Goal: Transaction & Acquisition: Book appointment/travel/reservation

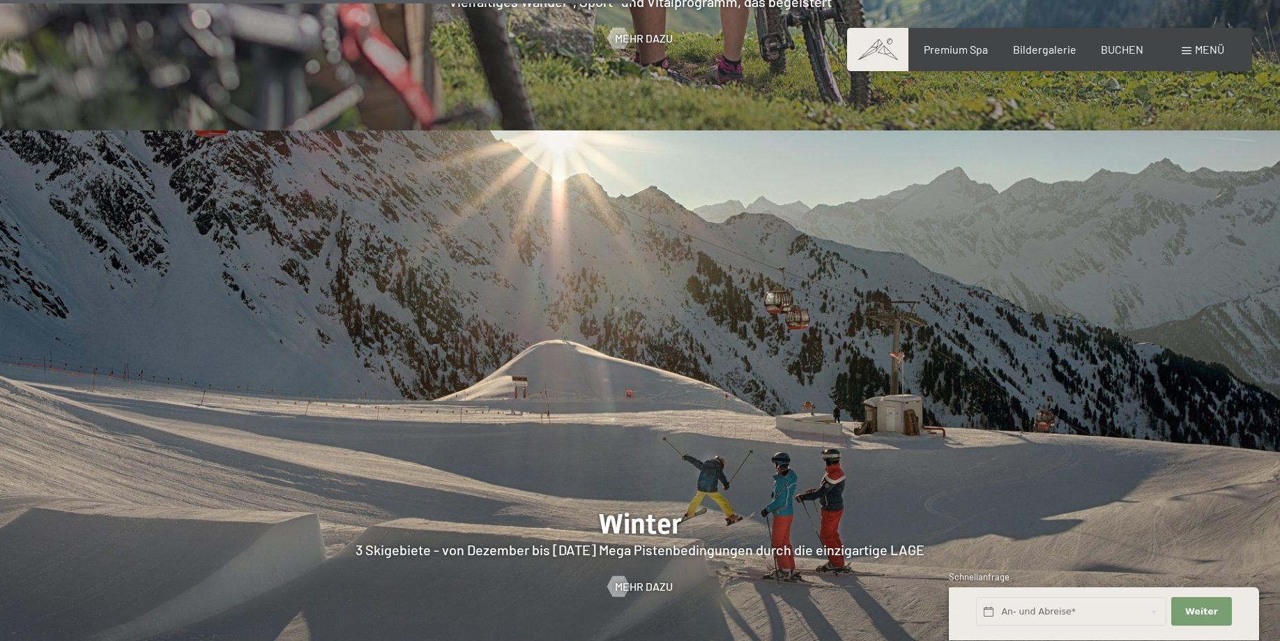
scroll to position [2987, 0]
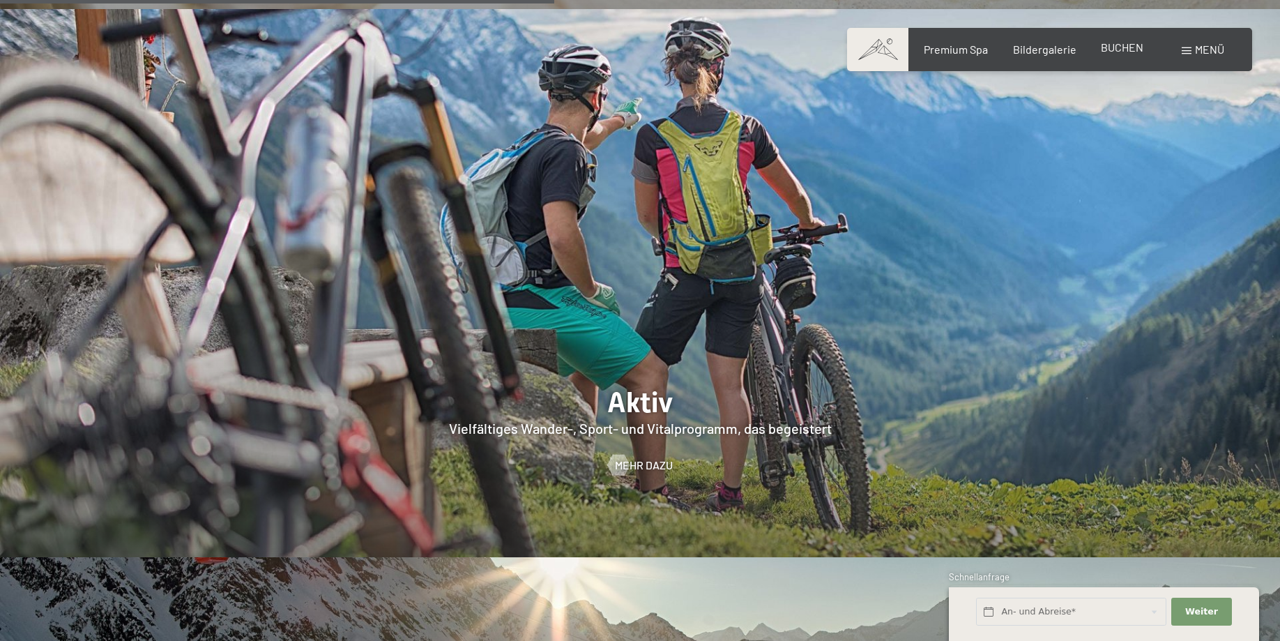
click at [1122, 55] on div "BUCHEN" at bounding box center [1122, 47] width 43 height 15
click at [1115, 48] on span "BUCHEN" at bounding box center [1122, 46] width 43 height 13
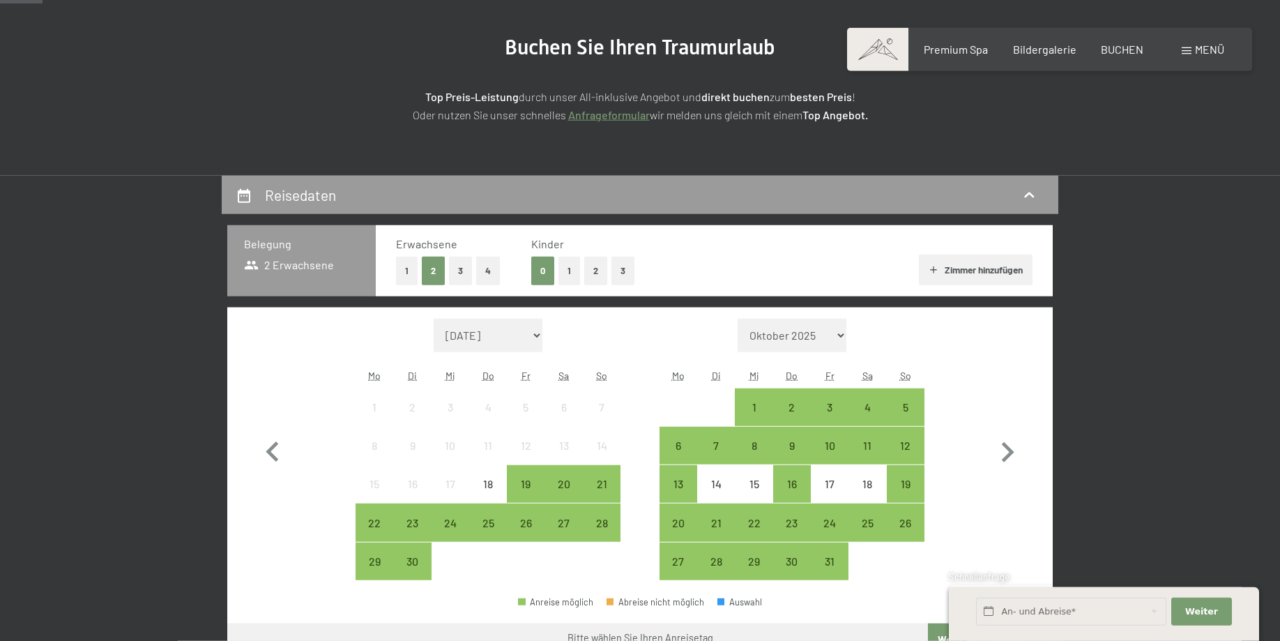
scroll to position [213, 0]
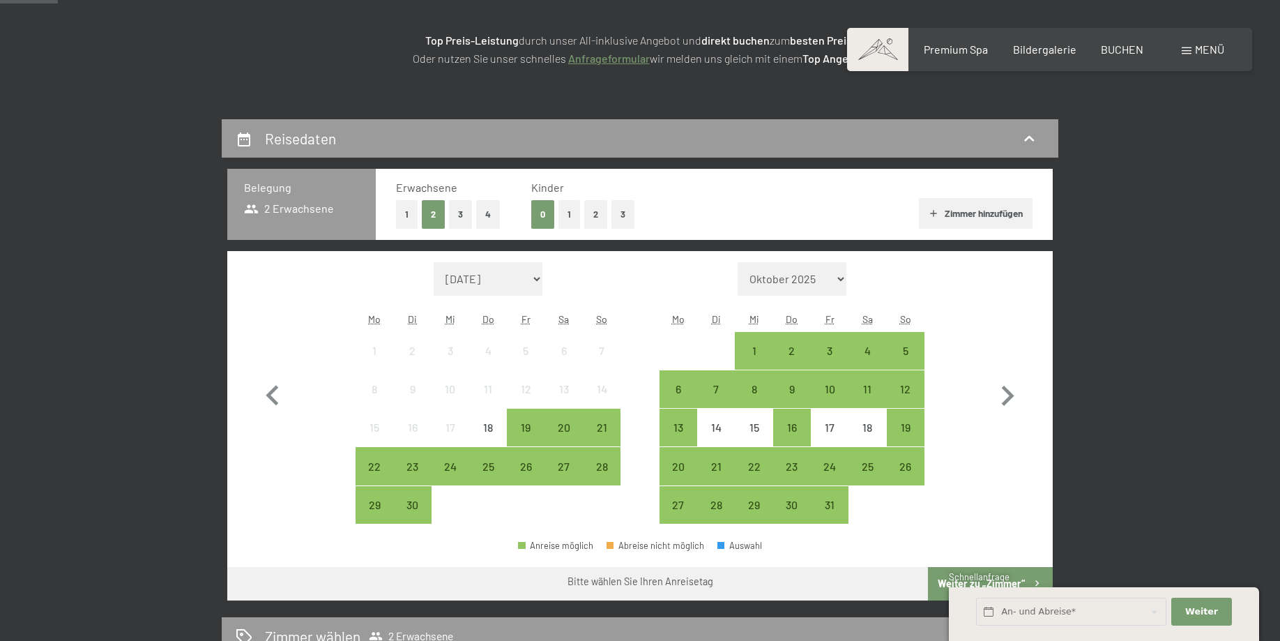
click at [569, 213] on button "1" at bounding box center [569, 214] width 22 height 29
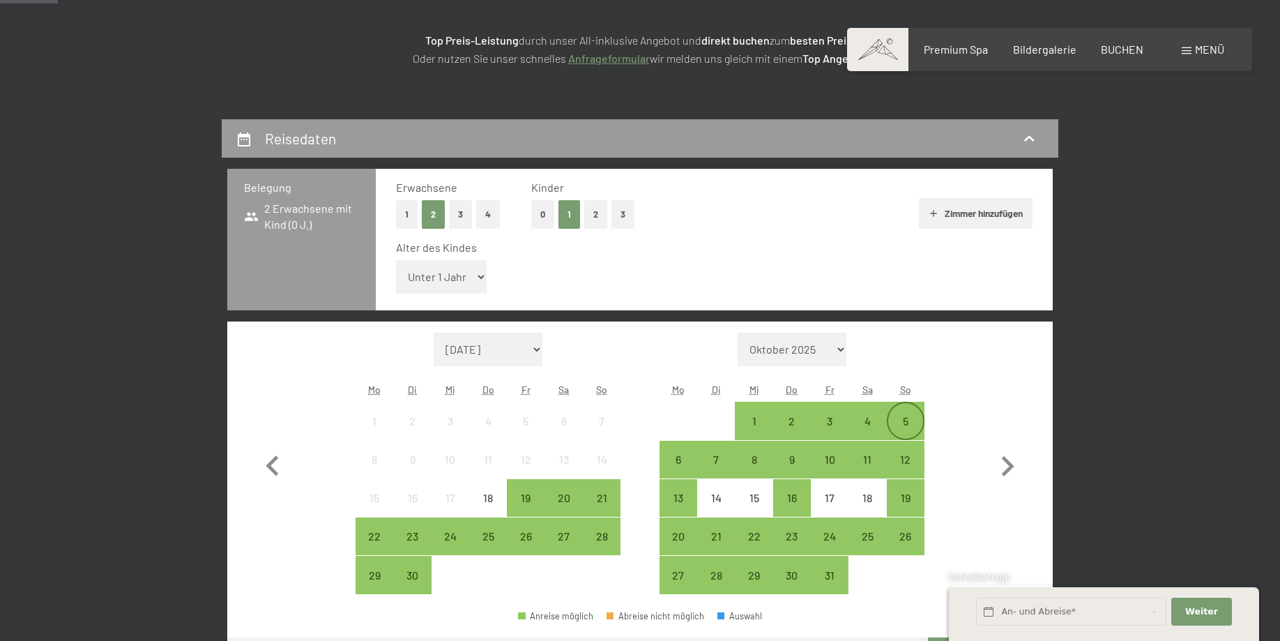
click at [908, 425] on div "5" at bounding box center [905, 433] width 35 height 35
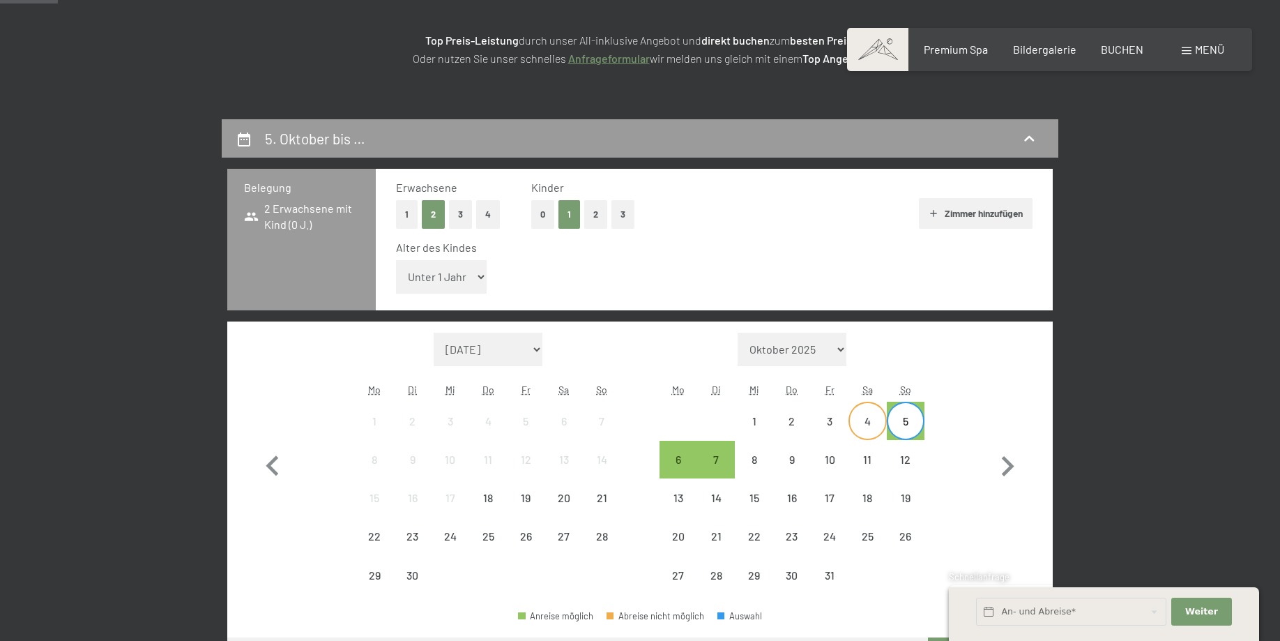
click at [873, 429] on div "4" at bounding box center [867, 433] width 35 height 35
click at [871, 427] on div "4" at bounding box center [867, 433] width 35 height 35
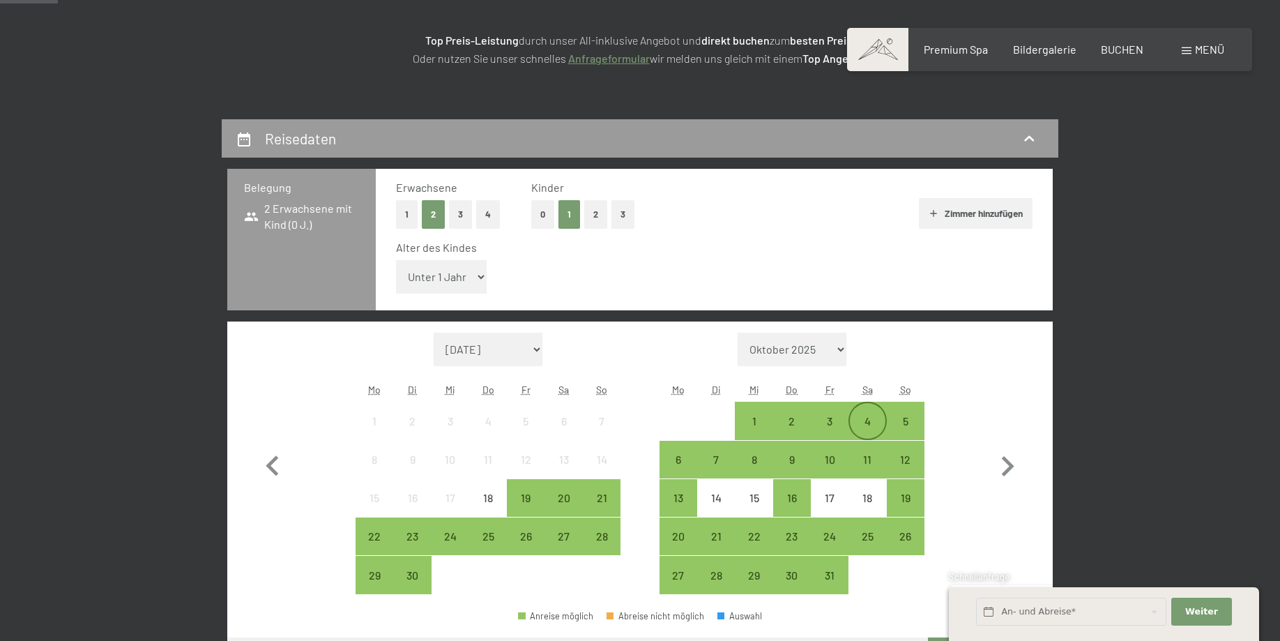
click at [871, 427] on div "4" at bounding box center [867, 433] width 35 height 35
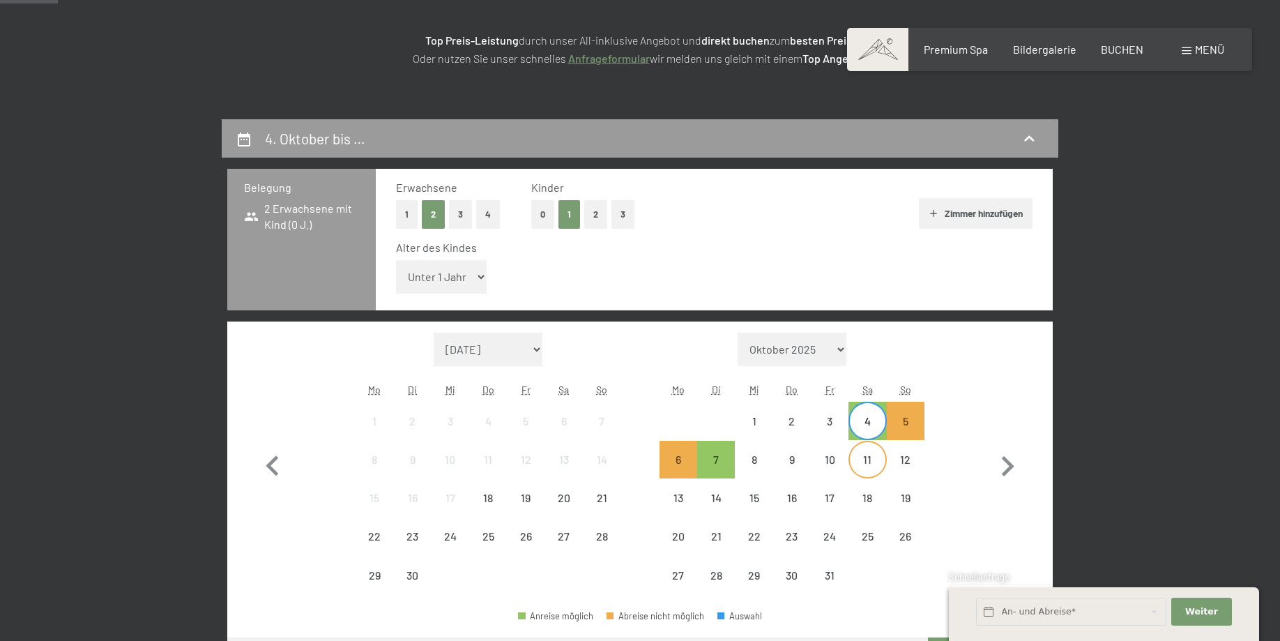
click at [874, 463] on div "11" at bounding box center [867, 471] width 35 height 35
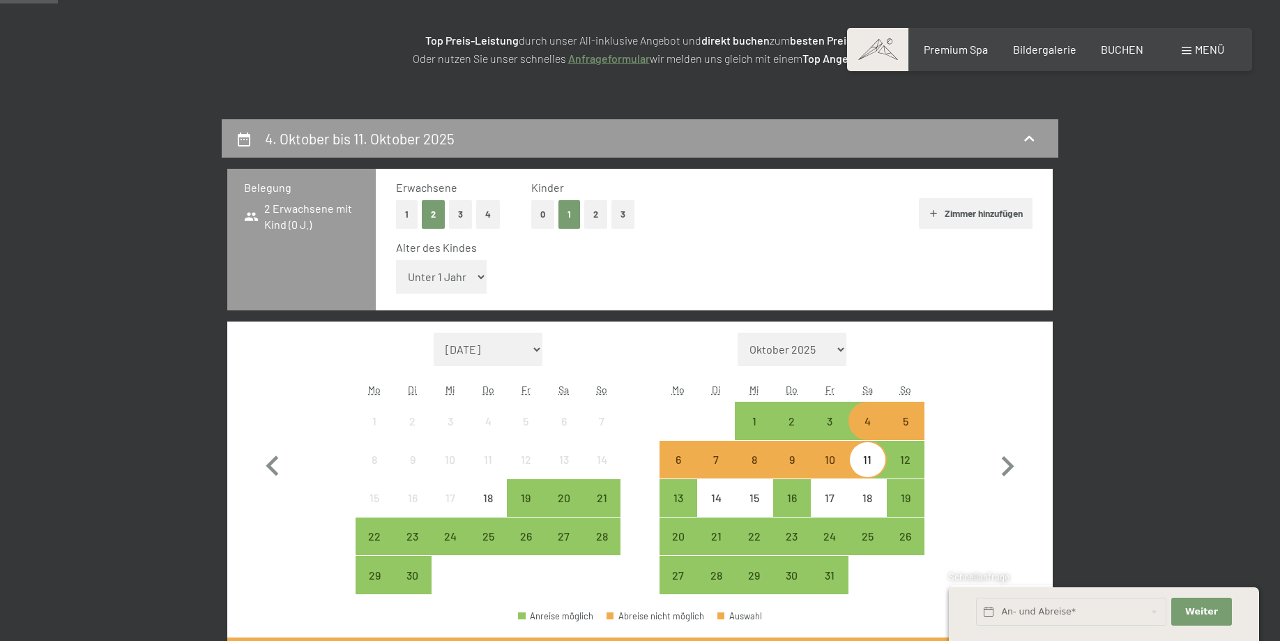
click at [867, 422] on div "4" at bounding box center [867, 433] width 35 height 35
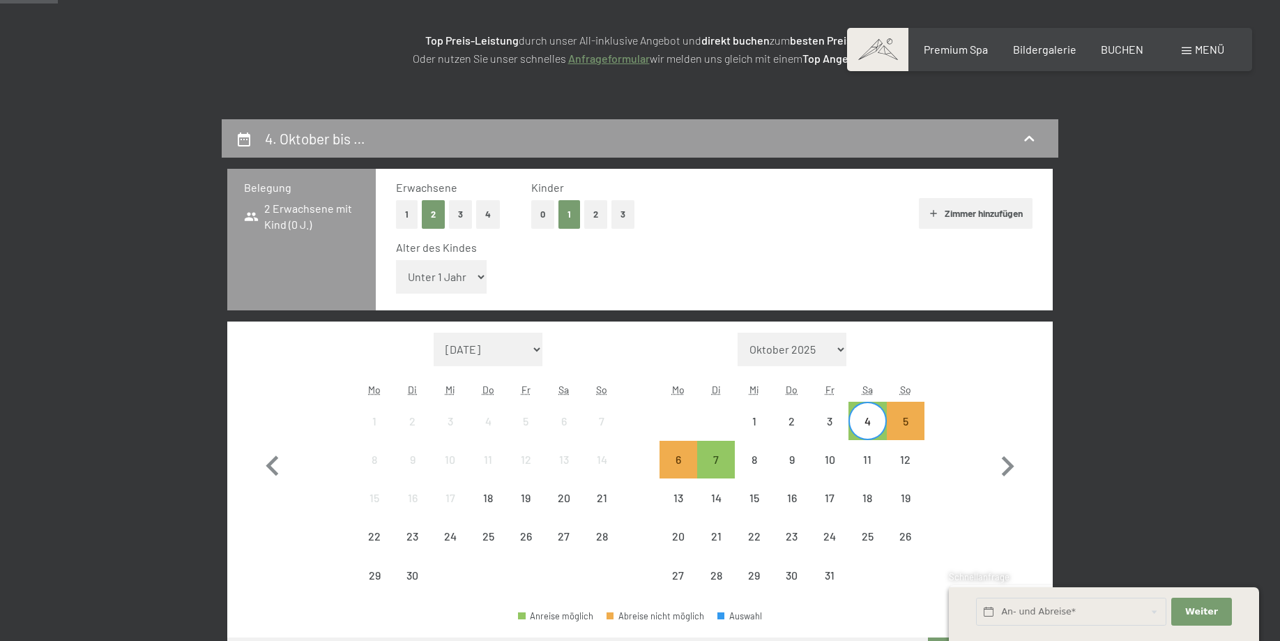
click at [869, 428] on div "4" at bounding box center [867, 433] width 35 height 35
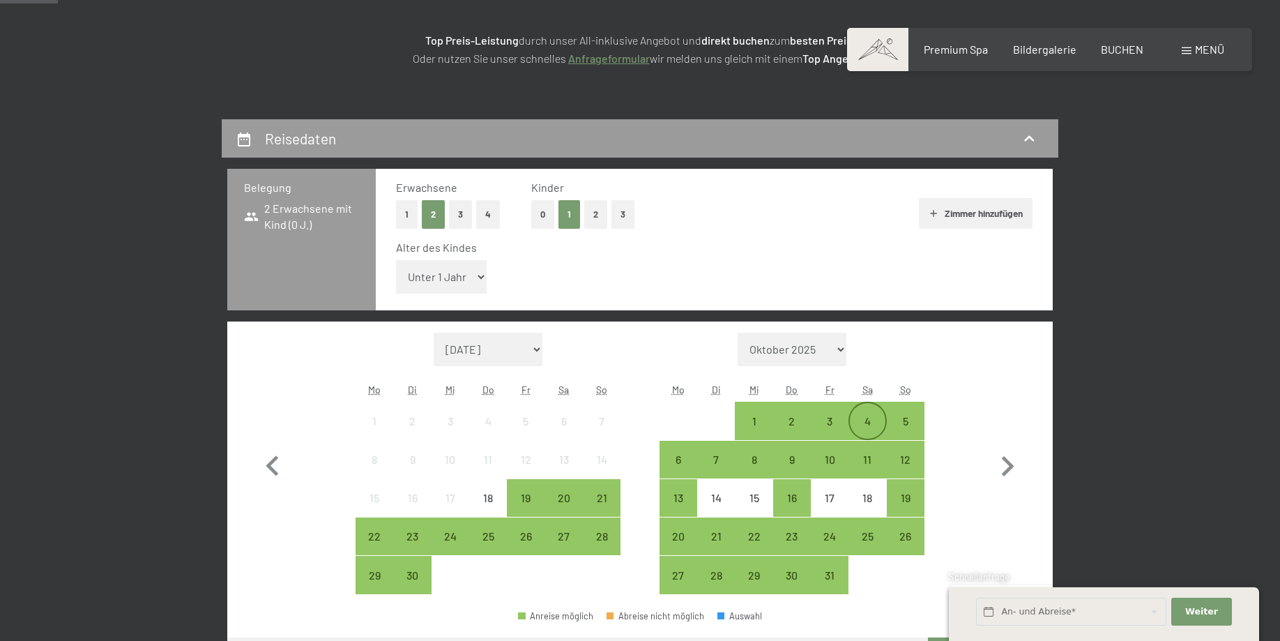
click at [878, 420] on div "4" at bounding box center [867, 433] width 35 height 35
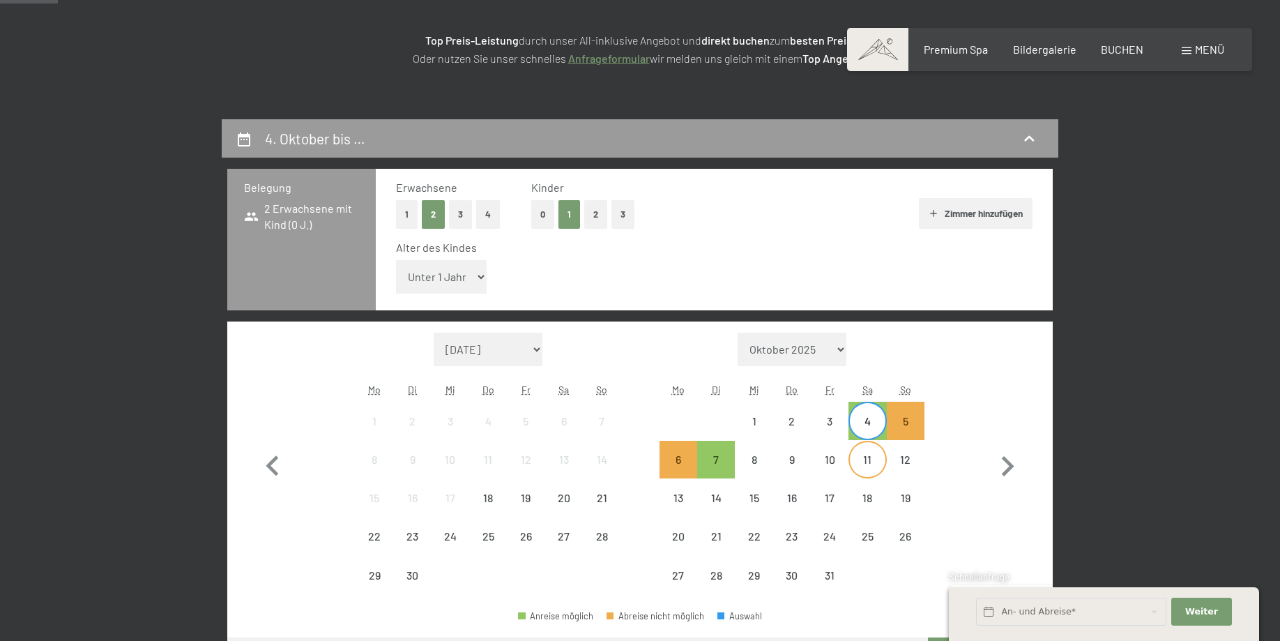
click at [874, 462] on div "11" at bounding box center [867, 471] width 35 height 35
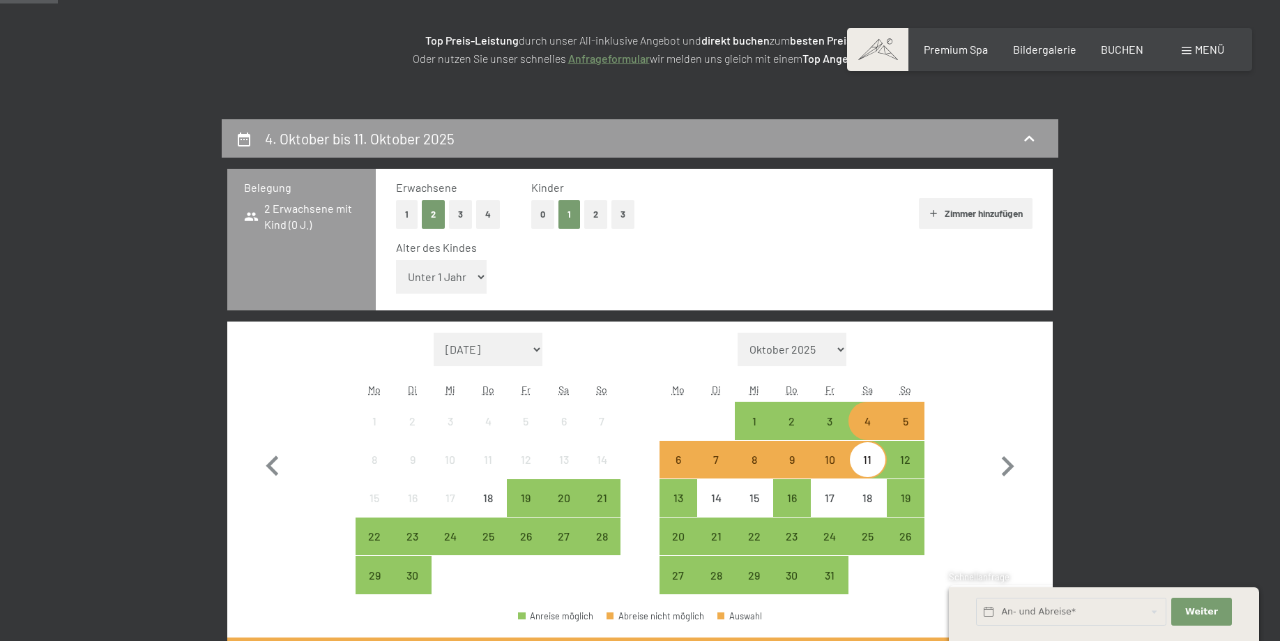
click at [396, 260] on select "Unter 1 Jahr 1 Jahr 2 Jahre 3 Jahre 4 Jahre 5 Jahre 6 Jahre 7 Jahre 8 Jahre 9 J…" at bounding box center [441, 276] width 91 height 33
select select "12"
click option "12 Jahre" at bounding box center [0, 0] width 0 height 0
click at [1194, 610] on span "Weiter" at bounding box center [1201, 611] width 33 height 13
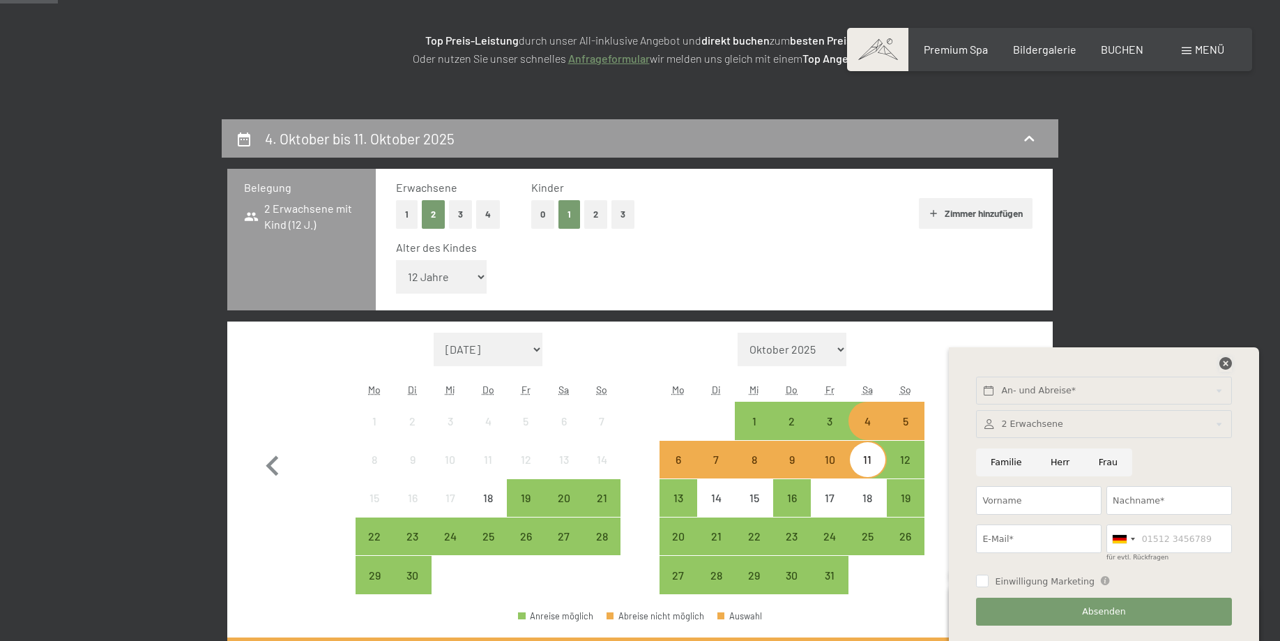
click at [1222, 360] on icon at bounding box center [1225, 363] width 13 height 13
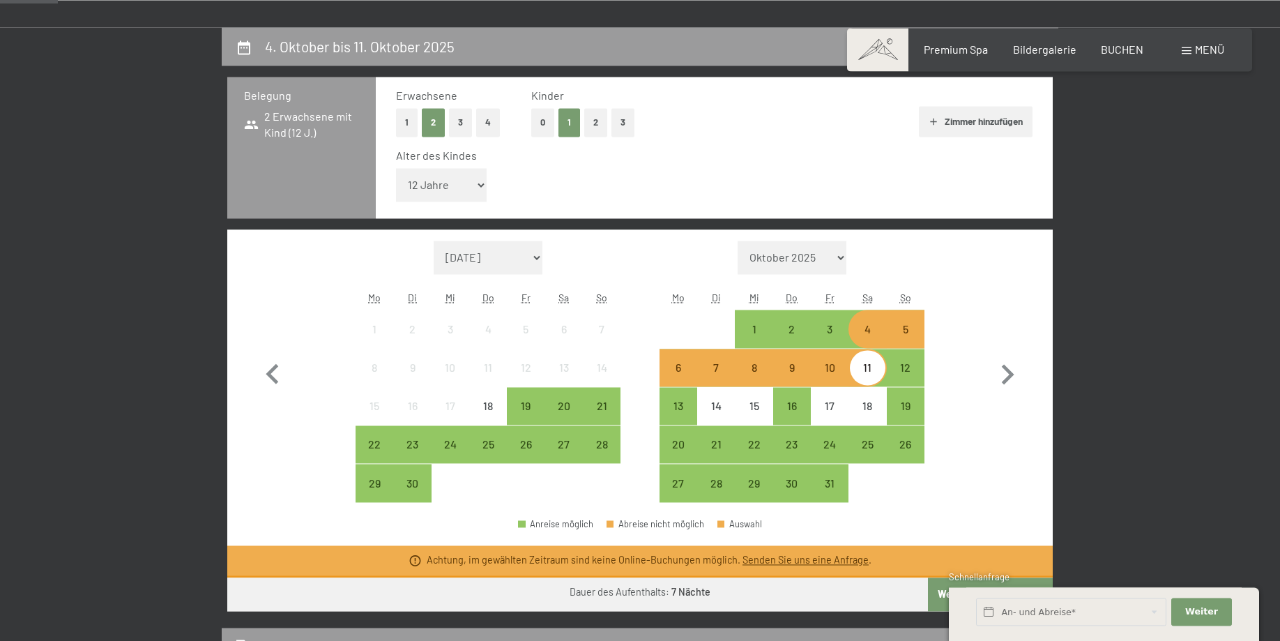
scroll to position [427, 0]
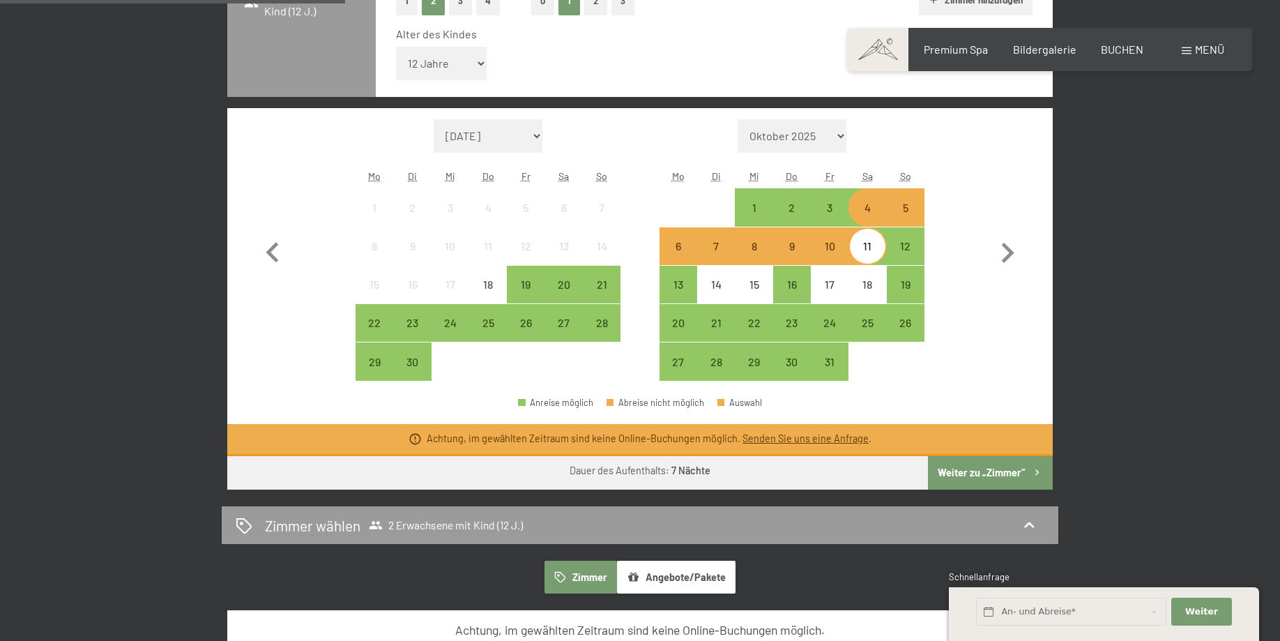
click at [1000, 471] on button "Weiter zu „Zimmer“" at bounding box center [990, 472] width 125 height 33
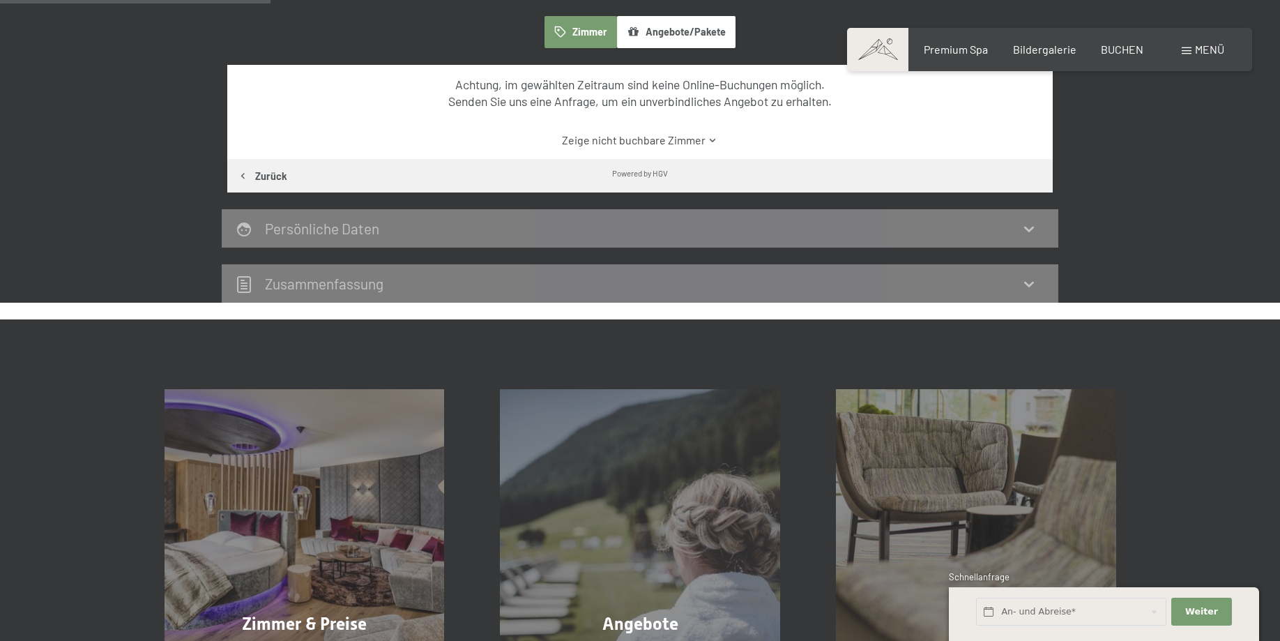
scroll to position [333, 0]
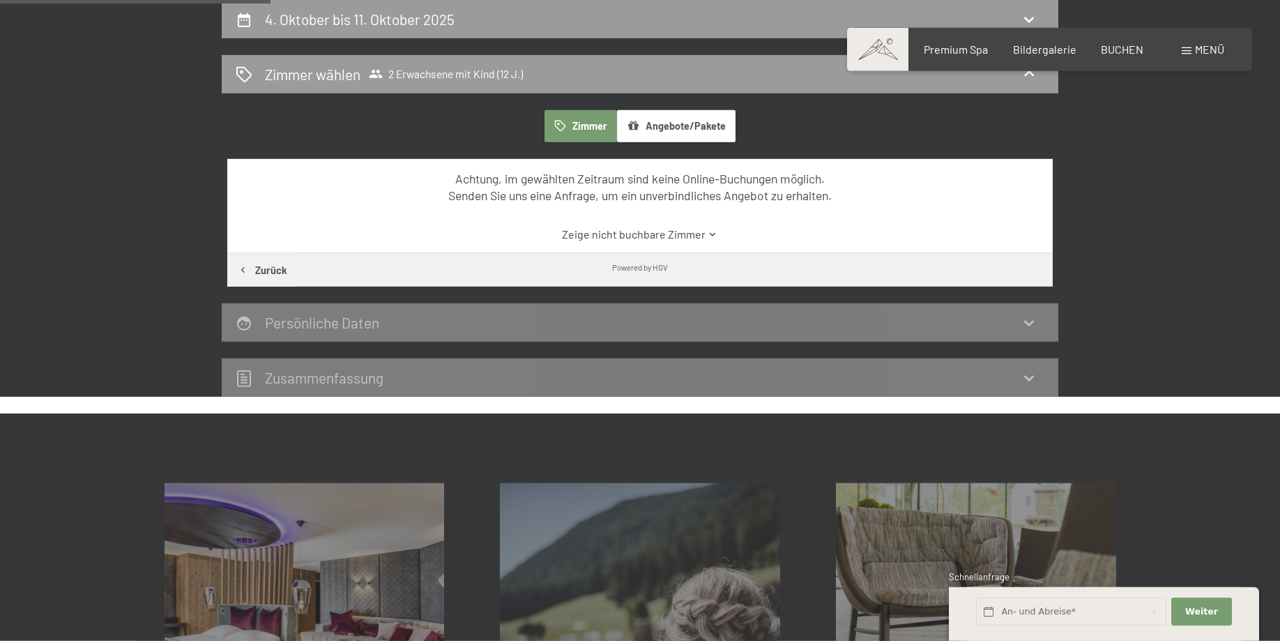
click at [433, 326] on div "Persönliche Daten" at bounding box center [640, 322] width 809 height 20
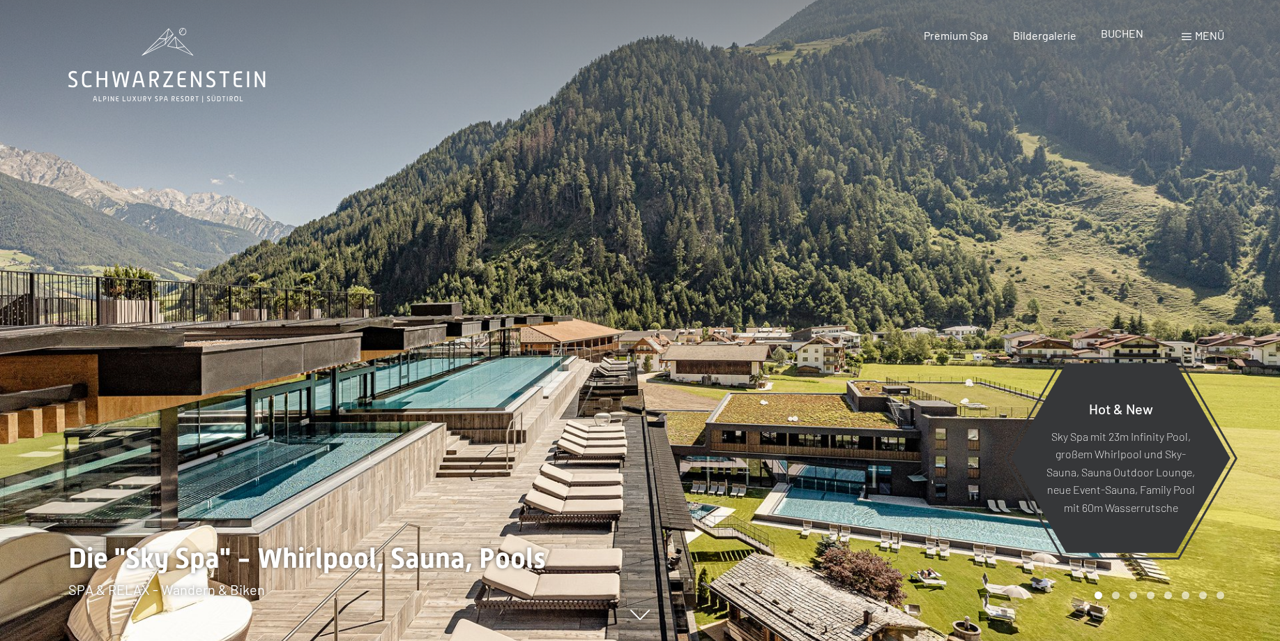
click at [1111, 34] on span "BUCHEN" at bounding box center [1122, 32] width 43 height 13
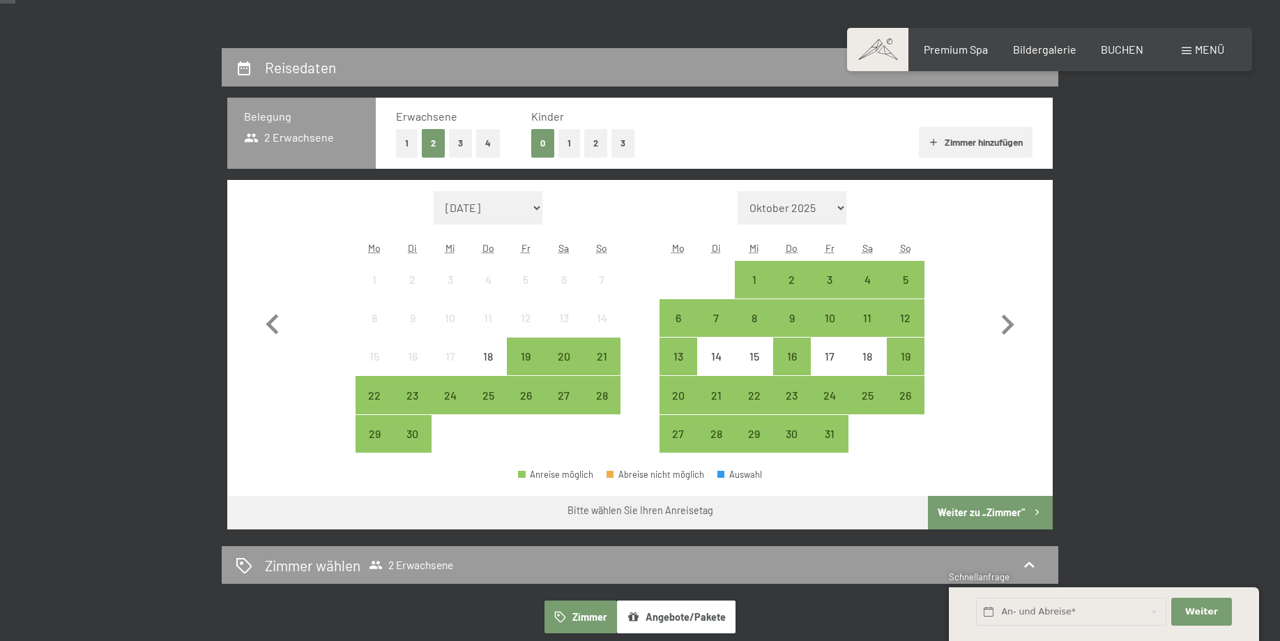
scroll to position [284, 0]
click at [572, 143] on button "1" at bounding box center [569, 143] width 22 height 29
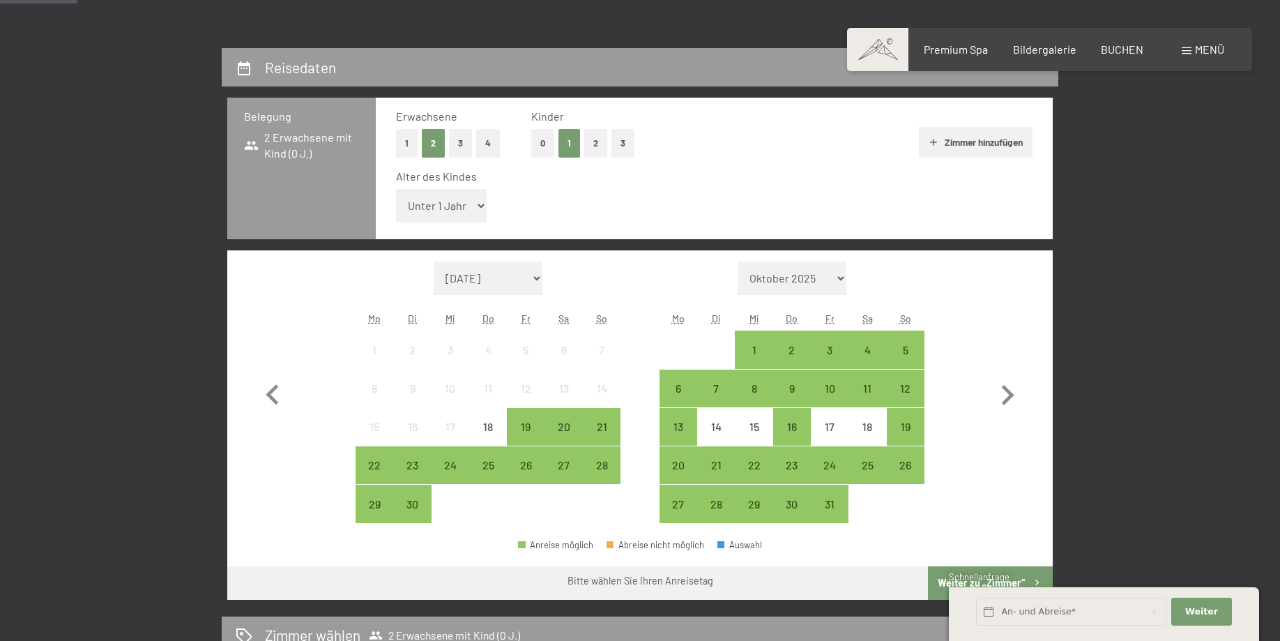
click at [396, 189] on select "Unter 1 Jahr 1 Jahr 2 Jahre 3 Jahre 4 Jahre 5 Jahre 6 Jahre 7 Jahre 8 Jahre 9 J…" at bounding box center [441, 205] width 91 height 33
select select "12"
click option "12 Jahre" at bounding box center [0, 0] width 0 height 0
click at [865, 349] on div "4" at bounding box center [867, 361] width 35 height 35
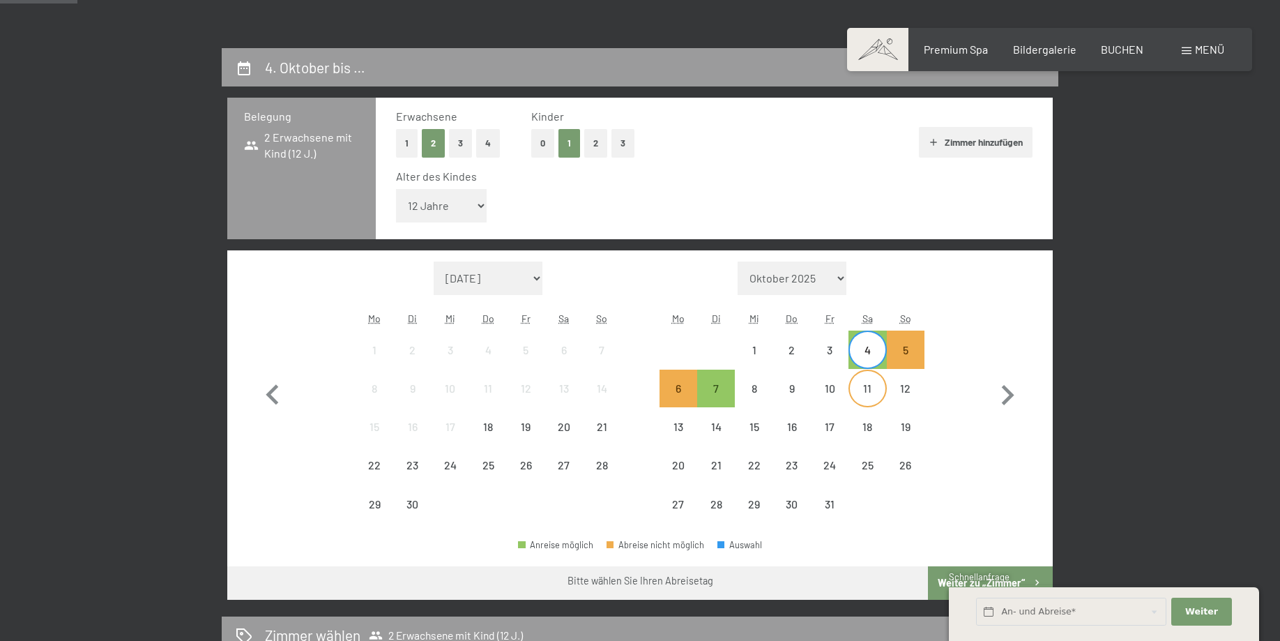
click at [864, 386] on div "11" at bounding box center [867, 400] width 35 height 35
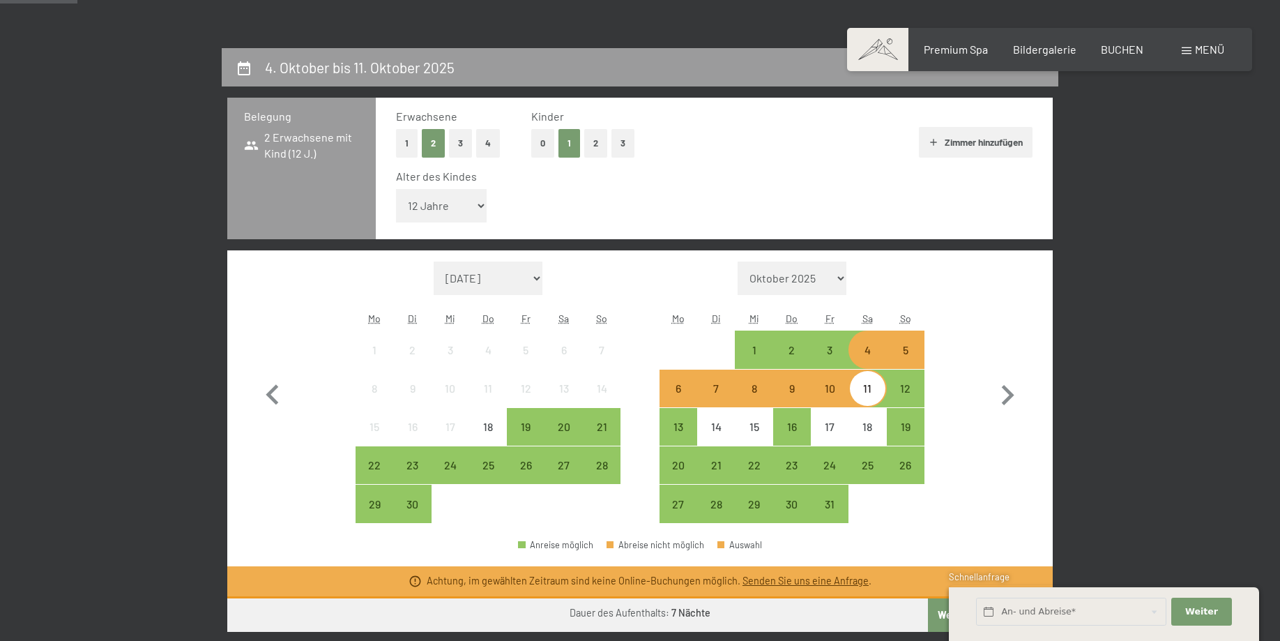
click at [868, 348] on div "4" at bounding box center [867, 361] width 35 height 35
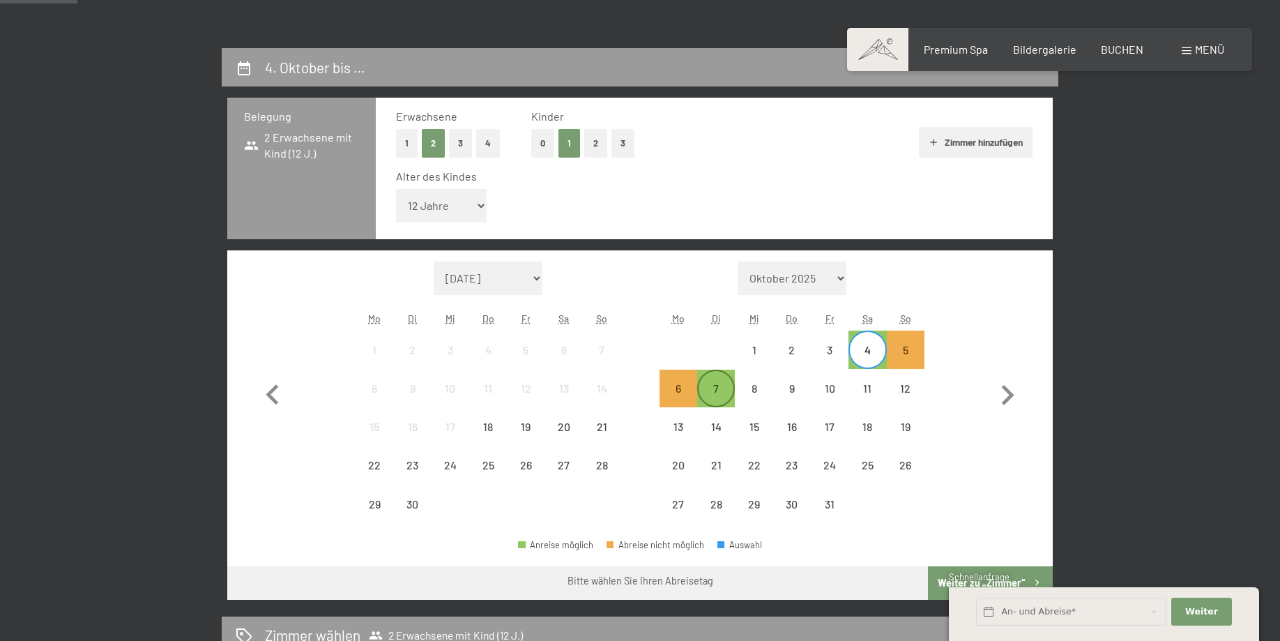
click at [710, 386] on div "7" at bounding box center [716, 400] width 35 height 35
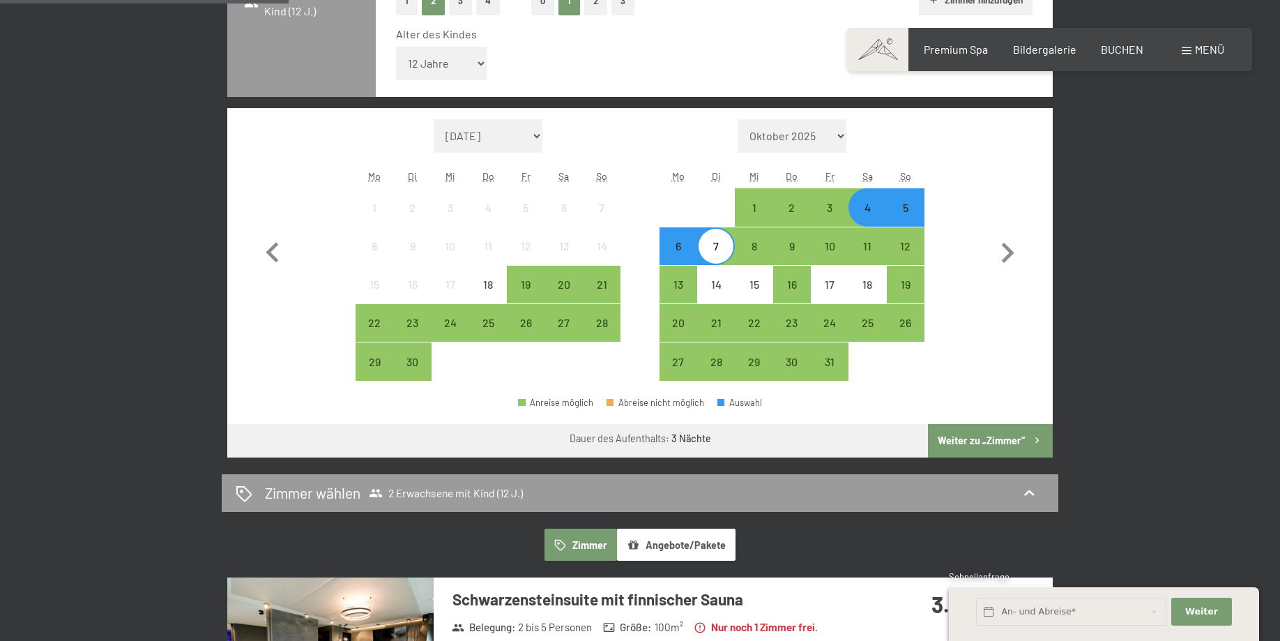
click at [983, 439] on button "Weiter zu „Zimmer“" at bounding box center [990, 440] width 125 height 33
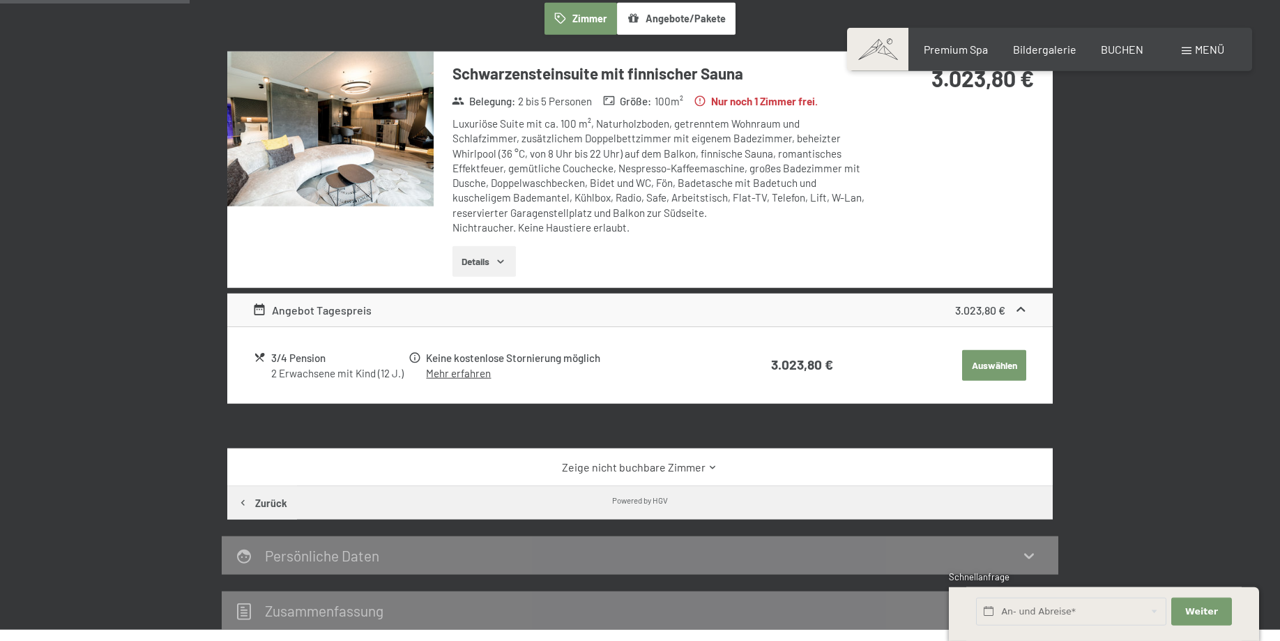
scroll to position [213, 0]
